Goal: Task Accomplishment & Management: Manage account settings

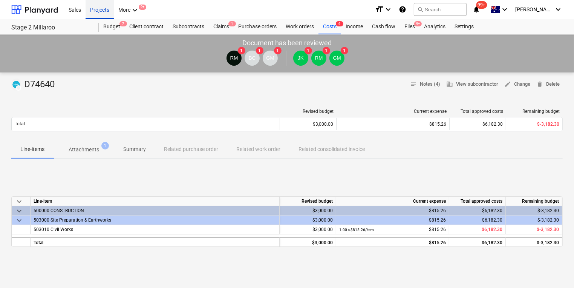
click at [95, 12] on div "Projects" at bounding box center [100, 9] width 28 height 19
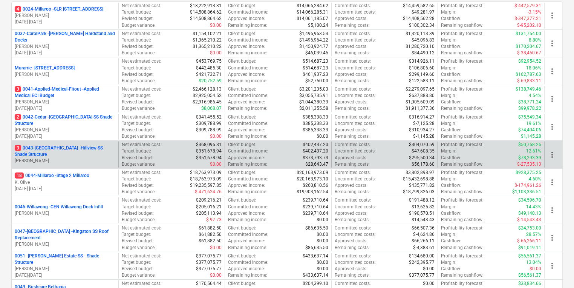
scroll to position [151, 0]
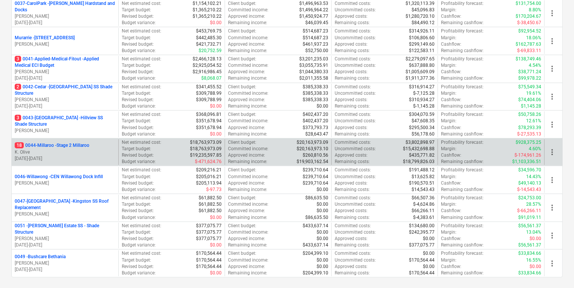
click at [78, 143] on p "18 0044-Millaroo - Stage 2 Millaroo" at bounding box center [52, 145] width 75 height 6
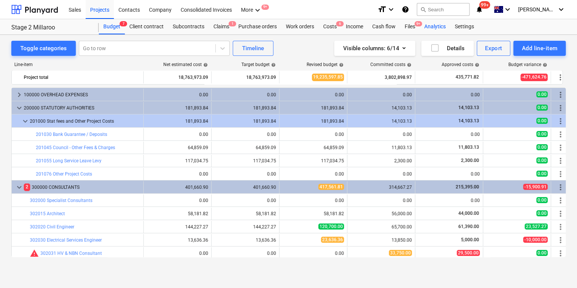
click at [433, 25] on div "Analytics" at bounding box center [435, 26] width 31 height 15
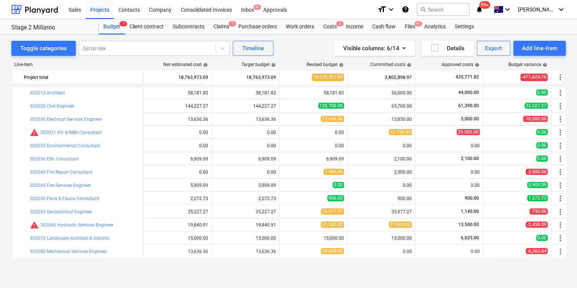
scroll to position [60, 0]
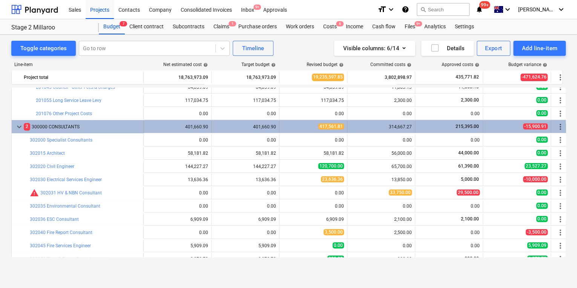
click at [20, 124] on span "keyboard_arrow_down" at bounding box center [19, 126] width 9 height 9
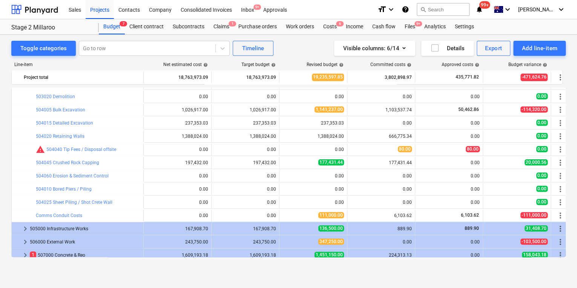
scroll to position [241, 0]
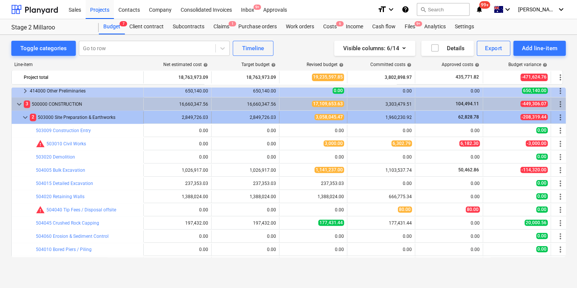
click at [28, 120] on span "keyboard_arrow_down" at bounding box center [25, 117] width 9 height 9
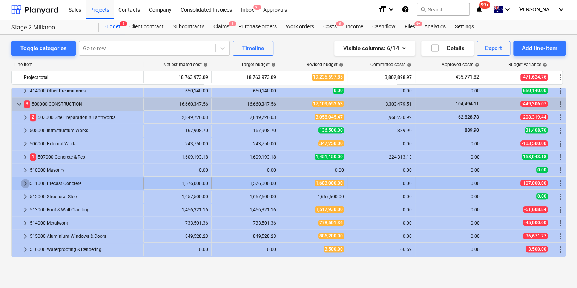
click at [25, 181] on span "keyboard_arrow_right" at bounding box center [25, 183] width 9 height 9
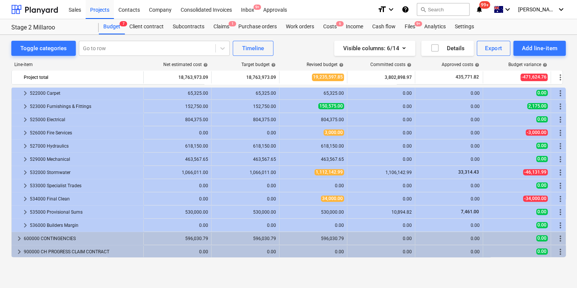
scroll to position [464, 0]
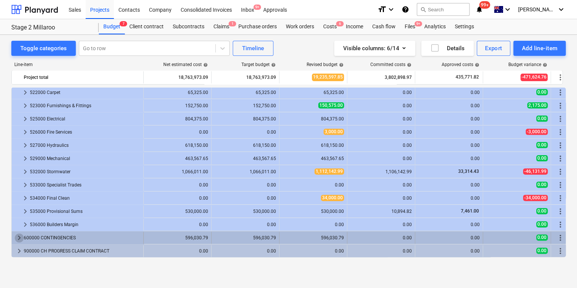
click at [20, 235] on span "keyboard_arrow_right" at bounding box center [19, 237] width 9 height 9
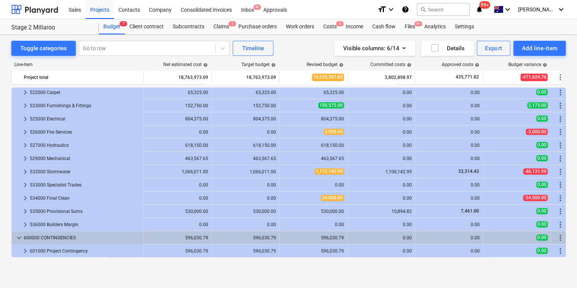
scroll to position [478, 0]
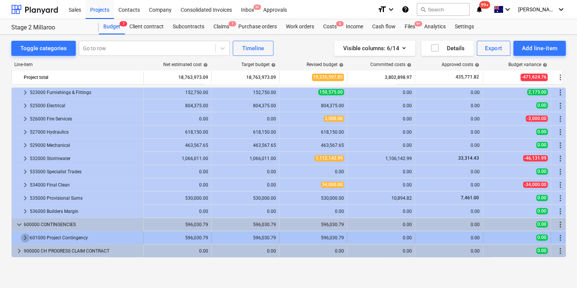
click at [26, 233] on span "keyboard_arrow_right" at bounding box center [25, 237] width 9 height 9
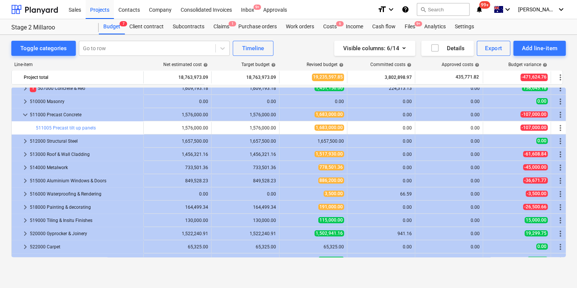
scroll to position [310, 0]
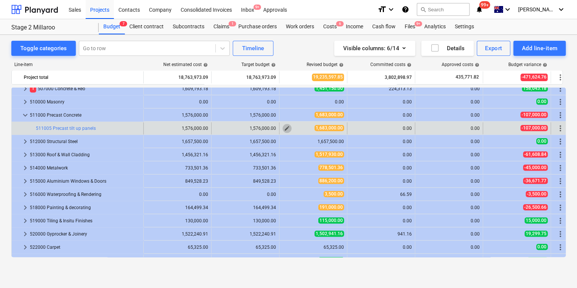
click at [286, 128] on span "edit" at bounding box center [287, 128] width 6 height 6
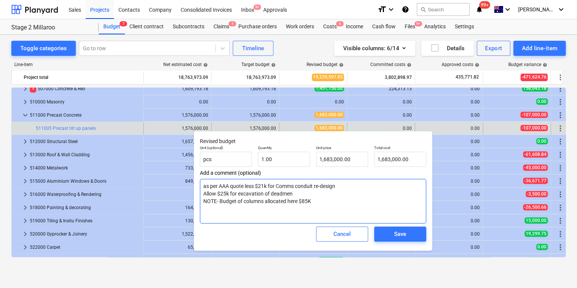
drag, startPoint x: 223, startPoint y: 187, endPoint x: 266, endPoint y: 189, distance: 43.1
click at [266, 189] on textarea "as per AAA quote less $21k for Comms conduit re-design Allow $25k for excavatio…" at bounding box center [313, 201] width 226 height 45
click at [246, 190] on textarea "as per AAA quote less $21k for Comms conduit re-design Allow $25k for excavatio…" at bounding box center [313, 201] width 226 height 45
drag, startPoint x: 209, startPoint y: 193, endPoint x: 318, endPoint y: 199, distance: 109.9
click at [318, 199] on textarea "as per AAA quote less $21k for Comms conduit re-design Allow $25k for excavatio…" at bounding box center [313, 201] width 226 height 45
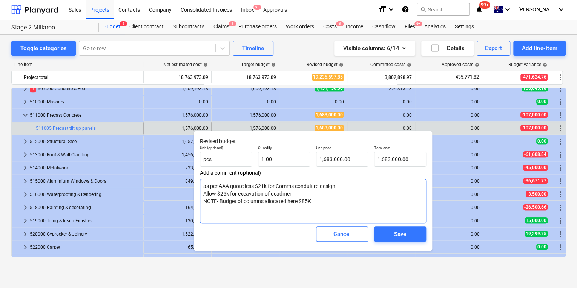
click at [294, 202] on textarea "as per AAA quote less $21k for Comms conduit re-design Allow $25k for excavatio…" at bounding box center [313, 201] width 226 height 45
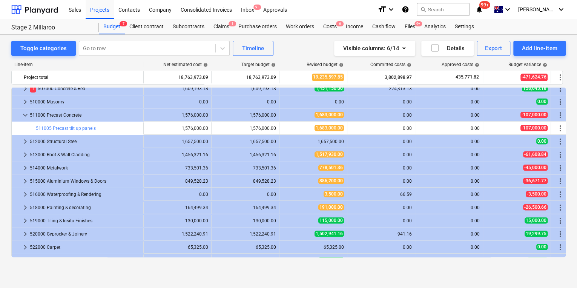
type input "1.00"
type input "1,683,000.00"
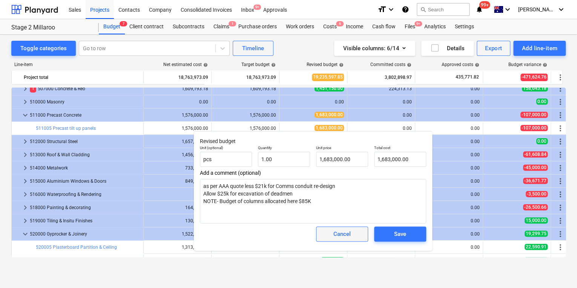
click at [332, 232] on span "Cancel" at bounding box center [342, 234] width 33 height 10
